Goal: Task Accomplishment & Management: Use online tool/utility

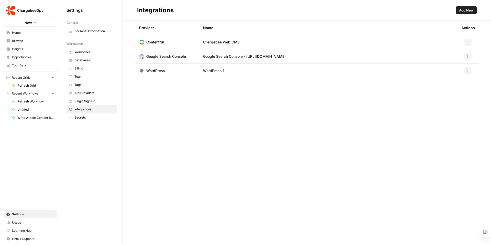
click at [470, 12] on span "Add New" at bounding box center [466, 10] width 15 height 5
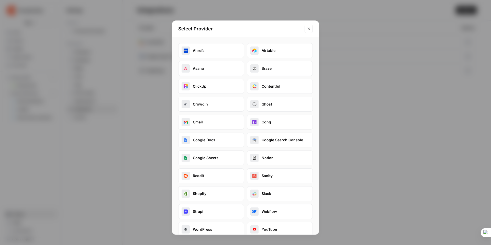
click at [274, 139] on button "Google Search Console" at bounding box center [280, 140] width 66 height 15
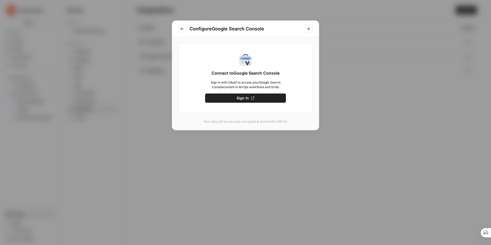
click at [241, 100] on span "Sign In" at bounding box center [243, 98] width 12 height 5
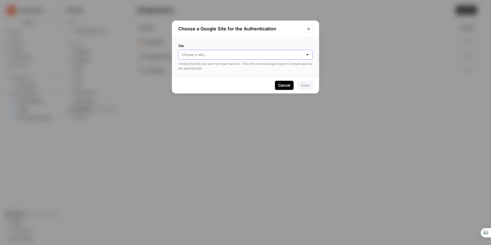
click at [300, 53] on input "Site" at bounding box center [243, 54] width 122 height 5
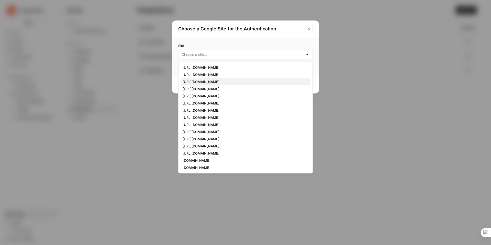
click at [222, 81] on span "[URL][DOMAIN_NAME]" at bounding box center [245, 81] width 124 height 5
type input "[URL][DOMAIN_NAME]"
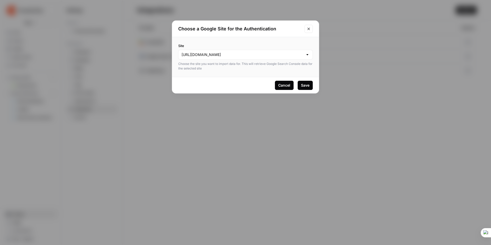
click at [309, 85] on div "Save" at bounding box center [305, 85] width 8 height 5
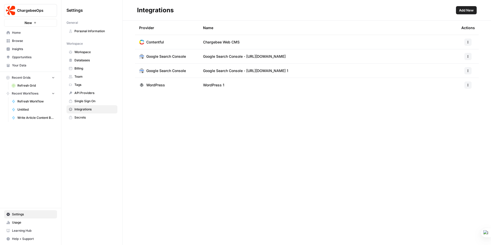
click at [473, 56] on div at bounding box center [467, 56] width 13 height 7
click at [469, 56] on icon "button" at bounding box center [468, 56] width 3 height 3
click at [454, 79] on span "Delete" at bounding box center [457, 79] width 16 height 5
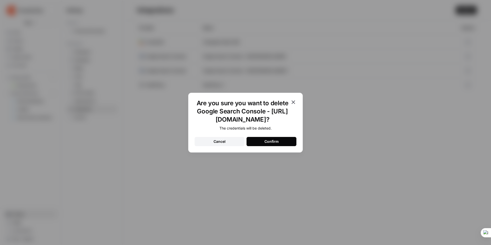
click at [272, 142] on div "Confirm" at bounding box center [271, 141] width 14 height 5
click at [293, 102] on icon "button" at bounding box center [294, 103] width 4 height 4
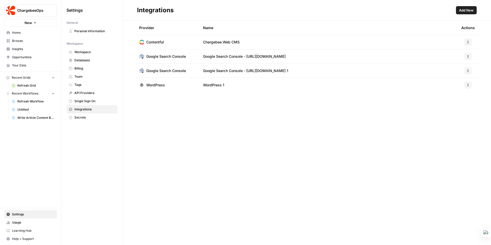
click at [25, 86] on span "Refresh Grid" at bounding box center [35, 85] width 37 height 5
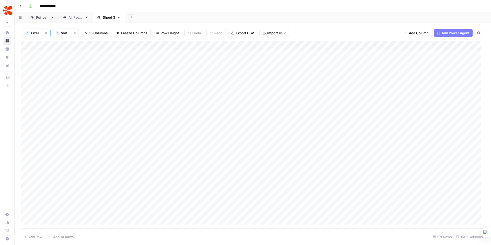
click at [130, 18] on icon "button" at bounding box center [131, 17] width 3 height 3
click at [170, 67] on div "Google Search Console" at bounding box center [158, 67] width 38 height 5
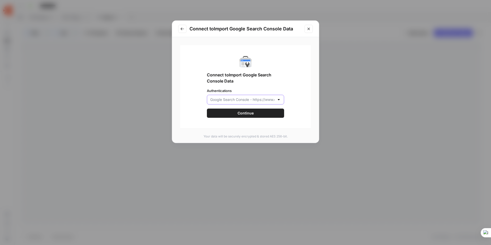
click at [241, 99] on input "Authentications" at bounding box center [242, 99] width 64 height 5
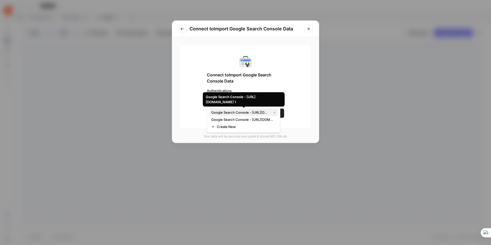
click at [251, 113] on span "Google Search Console - [URL][DOMAIN_NAME] 1" at bounding box center [240, 112] width 58 height 5
type input "Google Search Console - [URL][DOMAIN_NAME] 1"
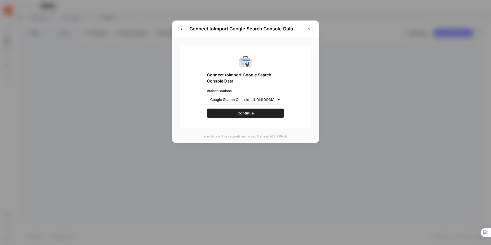
click at [251, 113] on span "Continue" at bounding box center [246, 113] width 16 height 5
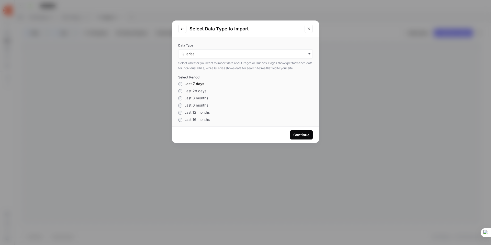
click at [308, 53] on icon "button" at bounding box center [309, 53] width 2 height 1
click at [307, 53] on icon "button" at bounding box center [309, 54] width 4 height 4
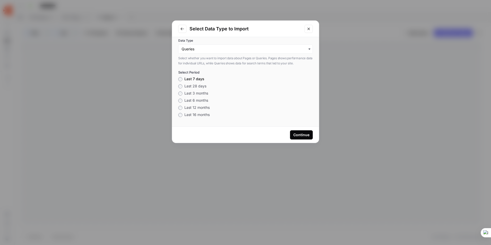
click at [301, 134] on div "Continue" at bounding box center [301, 134] width 16 height 5
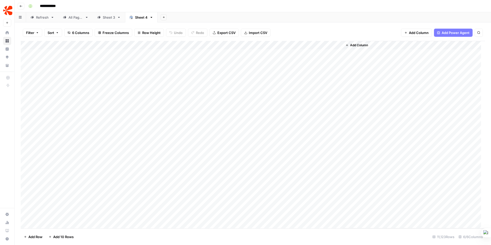
click at [34, 32] on span "Filter" at bounding box center [30, 32] width 8 height 5
click at [43, 59] on button "Add Filter" at bounding box center [124, 58] width 191 height 7
click at [59, 60] on input "text" at bounding box center [60, 59] width 56 height 5
click at [56, 73] on span "Value" at bounding box center [60, 72] width 43 height 5
click at [112, 58] on input "text" at bounding box center [140, 59] width 62 height 5
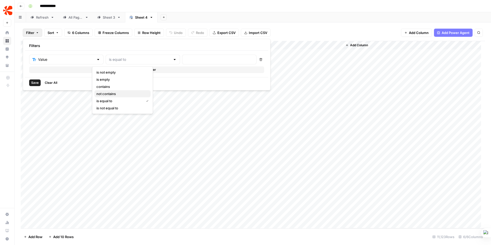
click at [113, 93] on span "not contains" at bounding box center [121, 93] width 50 height 5
type input "not contains"
click at [185, 59] on input "text" at bounding box center [219, 59] width 68 height 5
type input "chargebee"
click at [35, 83] on span "Save" at bounding box center [34, 83] width 7 height 5
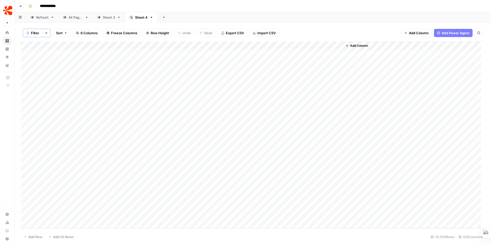
click at [247, 45] on div "Add Column" at bounding box center [253, 134] width 464 height 187
click at [231, 90] on span "Sort Descending" at bounding box center [236, 88] width 45 height 5
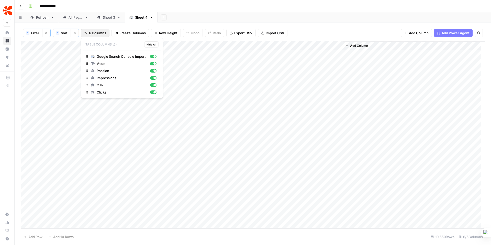
click at [100, 31] on span "6 Columns" at bounding box center [97, 32] width 17 height 5
click at [107, 17] on div "Sheet 3" at bounding box center [109, 17] width 12 height 5
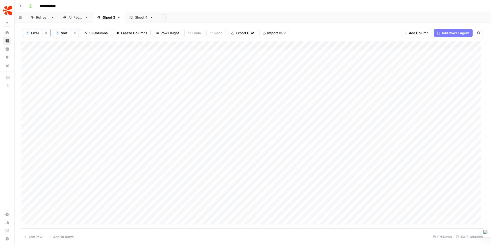
click at [119, 19] on link "Sheet 3" at bounding box center [109, 17] width 32 height 10
click at [120, 17] on icon "button" at bounding box center [119, 18] width 4 height 4
click at [141, 26] on span "Rename Sheet" at bounding box center [140, 27] width 25 height 5
click at [121, 19] on input "**********" at bounding box center [118, 17] width 30 height 7
click at [117, 16] on input "**********" at bounding box center [118, 17] width 30 height 7
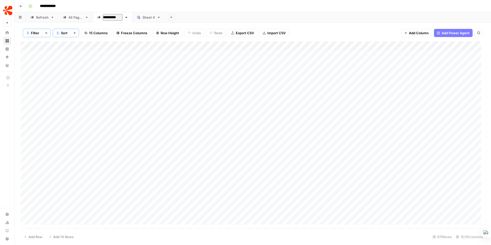
type input "*********"
click at [220, 13] on div "Add Sheet" at bounding box center [327, 17] width 328 height 10
click at [256, 133] on div "Add Column" at bounding box center [253, 134] width 464 height 187
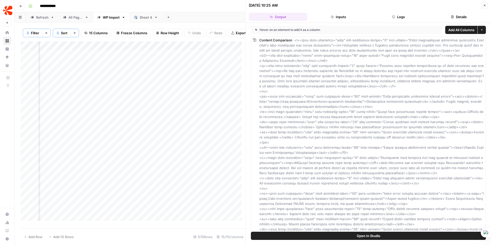
scroll to position [0, 627]
click at [93, 137] on div "Add Column" at bounding box center [133, 132] width 225 height 183
click at [105, 136] on div "Add Column" at bounding box center [133, 132] width 225 height 183
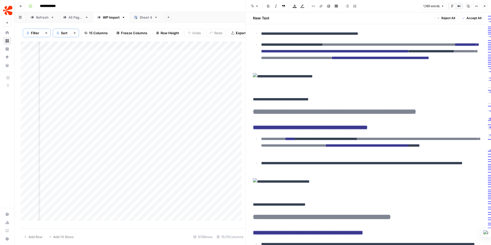
scroll to position [395, 0]
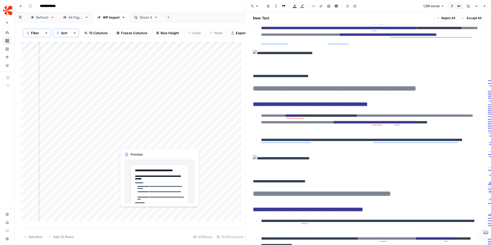
click at [139, 139] on div "Add Column" at bounding box center [133, 132] width 225 height 183
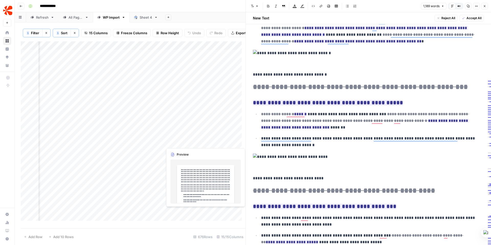
click at [179, 140] on div "Add Column" at bounding box center [133, 132] width 225 height 183
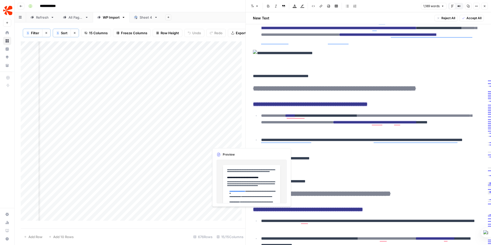
click at [225, 141] on div "Add Column" at bounding box center [133, 132] width 225 height 183
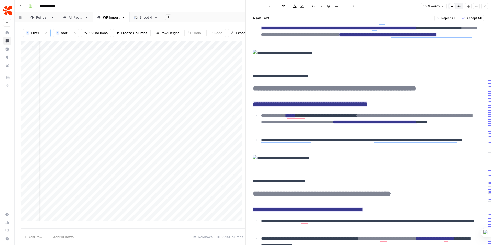
scroll to position [0, 669]
click at [208, 137] on div "Add Column" at bounding box center [133, 132] width 225 height 183
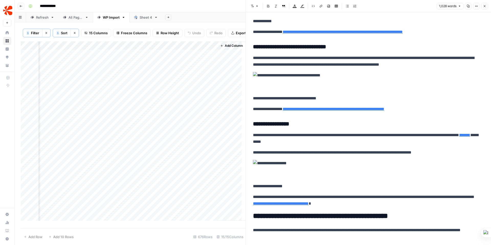
scroll to position [574, 0]
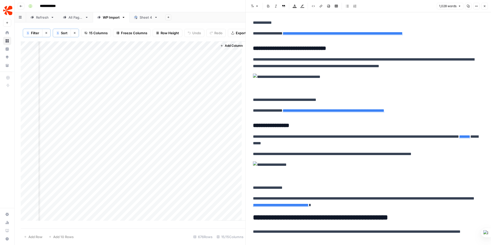
click at [317, 79] on img at bounding box center [368, 77] width 231 height 7
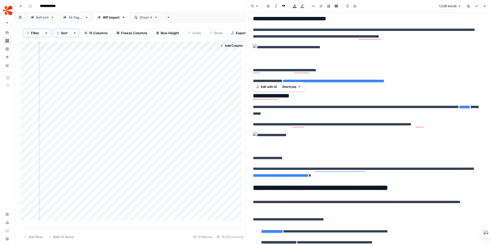
scroll to position [601, 0]
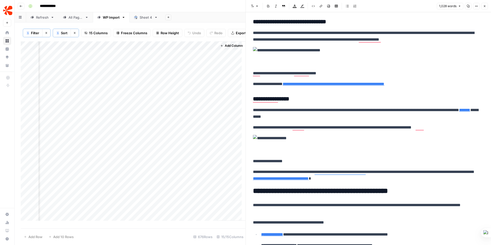
click at [327, 127] on p "**********" at bounding box center [366, 127] width 227 height 7
click at [478, 7] on icon "button" at bounding box center [476, 6] width 3 height 3
click at [461, 5] on icon "button" at bounding box center [459, 6] width 3 height 3
click at [460, 5] on icon "button" at bounding box center [459, 6] width 3 height 3
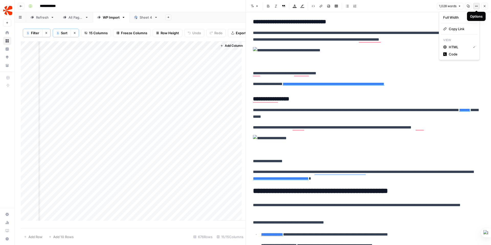
click at [478, 6] on button "Options" at bounding box center [476, 6] width 7 height 7
click at [393, 20] on h3 "**********" at bounding box center [366, 21] width 227 height 7
click at [227, 137] on div "Add Column" at bounding box center [133, 132] width 225 height 183
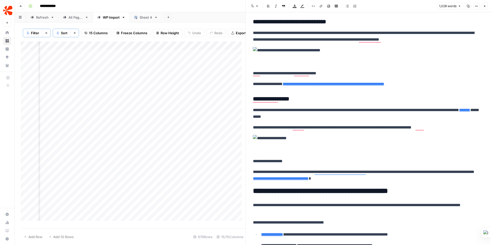
scroll to position [0, 102]
click at [201, 137] on div "Add Column" at bounding box center [133, 132] width 225 height 183
click at [91, 138] on div "Add Column" at bounding box center [133, 132] width 225 height 183
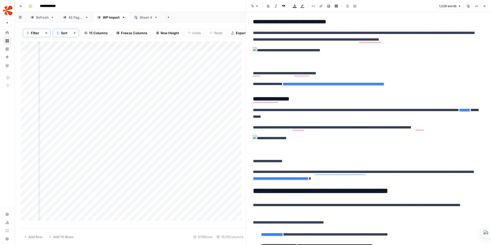
click at [111, 137] on div "Add Column" at bounding box center [133, 132] width 225 height 183
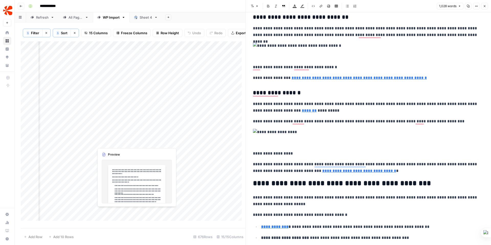
click at [115, 137] on div "Add Column" at bounding box center [133, 132] width 225 height 183
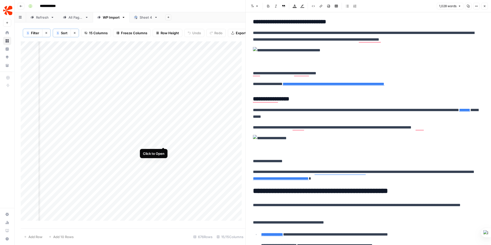
click at [163, 136] on div "Add Column" at bounding box center [133, 132] width 225 height 183
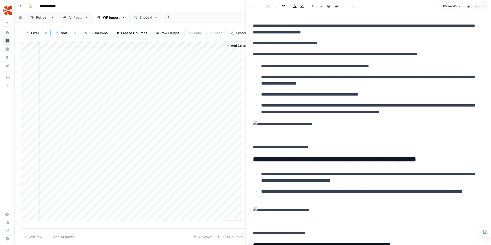
scroll to position [0, 668]
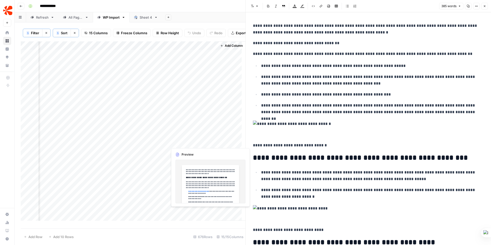
click at [193, 138] on div "Add Column" at bounding box center [133, 132] width 225 height 183
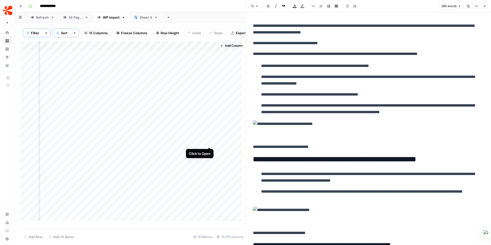
click at [209, 137] on div "Add Column" at bounding box center [133, 132] width 225 height 183
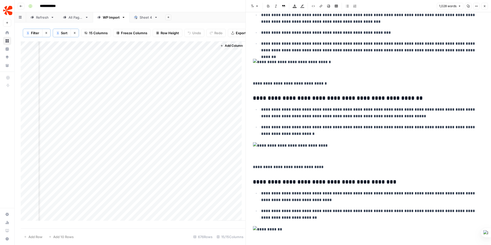
scroll to position [437, 0]
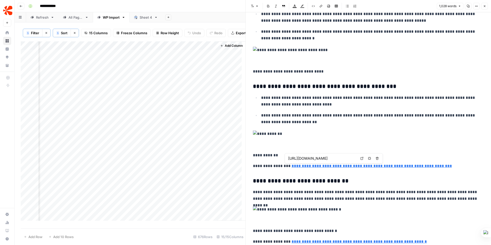
click at [320, 167] on link "**********" at bounding box center [372, 166] width 160 height 4
click at [362, 158] on icon at bounding box center [361, 158] width 3 height 3
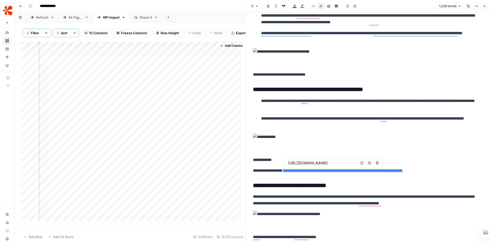
click at [378, 162] on icon "button" at bounding box center [377, 163] width 3 height 3
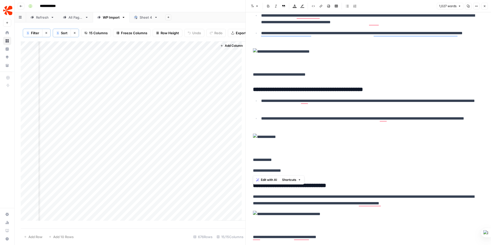
drag, startPoint x: 293, startPoint y: 171, endPoint x: 248, endPoint y: 134, distance: 57.6
click at [248, 134] on div "**********" at bounding box center [368, 212] width 245 height 1273
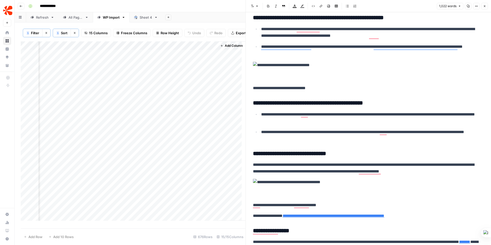
click at [295, 182] on img "To enrich screen reader interactions, please activate Accessibility in Grammarl…" at bounding box center [368, 182] width 231 height 7
click at [297, 183] on img "To enrich screen reader interactions, please activate Accessibility in Grammarl…" at bounding box center [368, 182] width 231 height 7
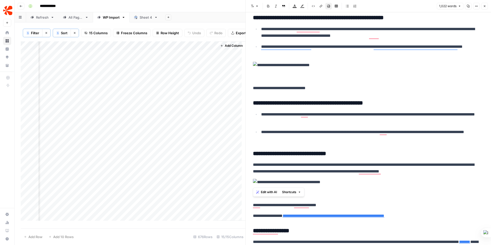
click at [297, 183] on img "To enrich screen reader interactions, please activate Accessibility in Grammarl…" at bounding box center [368, 182] width 231 height 7
click at [297, 182] on img "To enrich screen reader interactions, please activate Accessibility in Grammarl…" at bounding box center [368, 182] width 231 height 7
click at [334, 188] on p "To enrich screen reader interactions, please activate Accessibility in Grammarl…" at bounding box center [368, 188] width 231 height 19
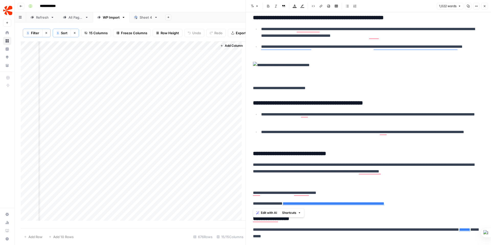
drag, startPoint x: 427, startPoint y: 204, endPoint x: 258, endPoint y: 183, distance: 171.1
click at [258, 183] on div "**********" at bounding box center [368, 192] width 237 height 1191
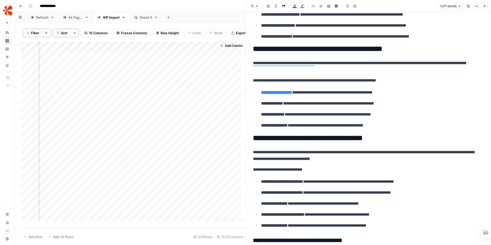
scroll to position [0, 0]
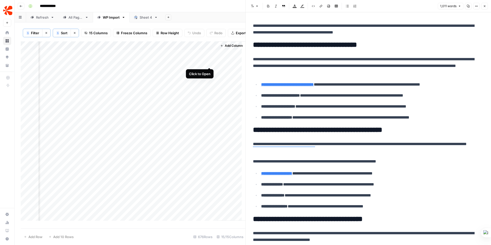
click at [208, 57] on div "Add Column" at bounding box center [133, 132] width 225 height 183
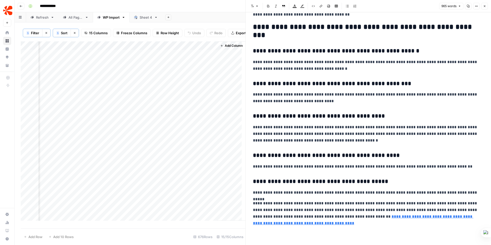
scroll to position [0, 666]
